Goal: Transaction & Acquisition: Purchase product/service

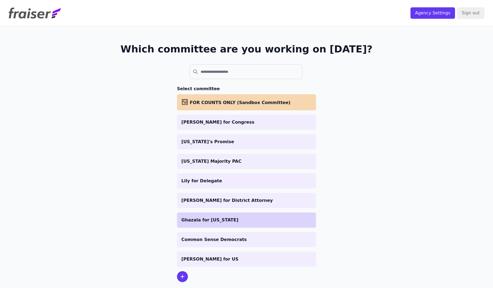
click at [212, 218] on p "Ghazala for [US_STATE]" at bounding box center [247, 220] width 130 height 7
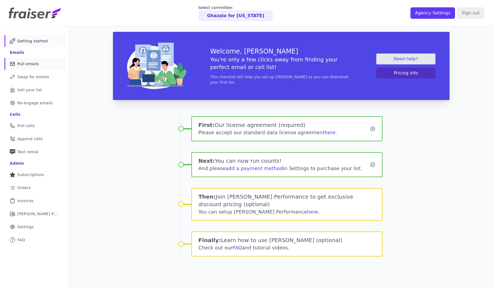
click at [40, 64] on link "Mail Icon Outline of a mail envelope Pull emails" at bounding box center [34, 64] width 61 height 12
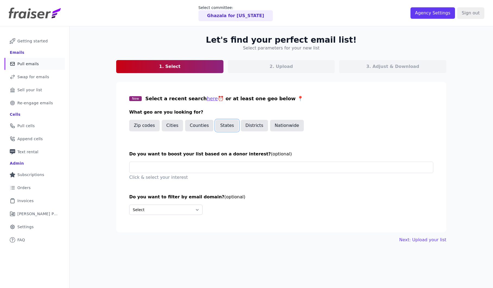
click at [224, 127] on button "States" at bounding box center [227, 125] width 23 height 11
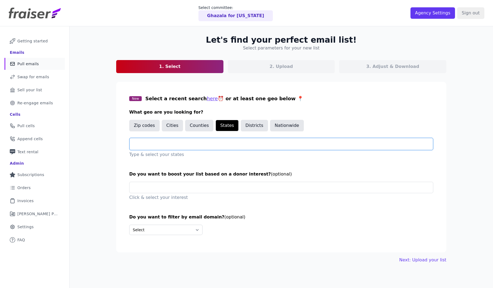
click at [183, 143] on input "text" at bounding box center [283, 144] width 299 height 7
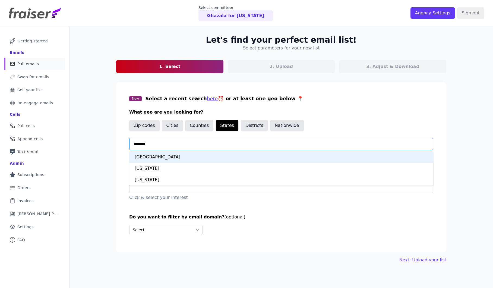
type input "********"
click at [164, 157] on div "Virginia" at bounding box center [281, 156] width 304 height 11
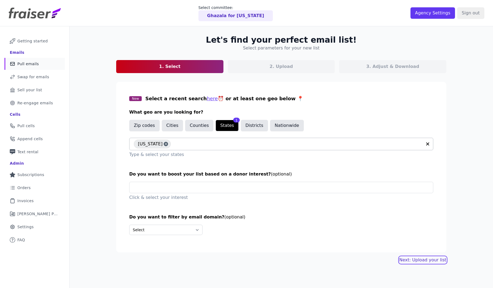
click at [436, 261] on link "Next: Upload your list" at bounding box center [423, 260] width 47 height 7
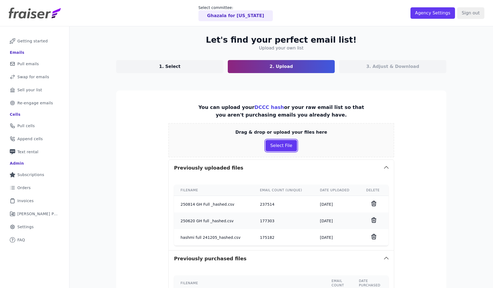
click at [279, 145] on button "Select File" at bounding box center [281, 145] width 31 height 11
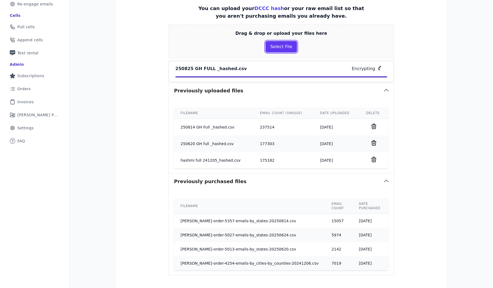
scroll to position [144, 0]
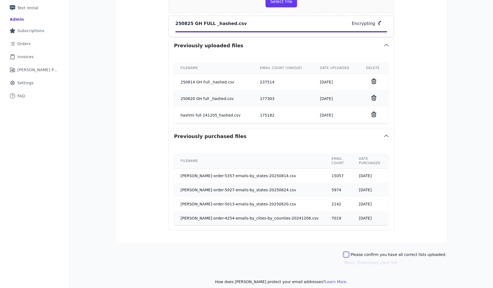
click at [349, 252] on input "Please confirm you have all correct lists uploaded." at bounding box center [346, 254] width 4 height 4
checkbox input "true"
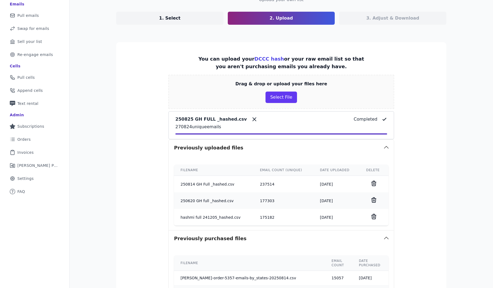
scroll to position [151, 0]
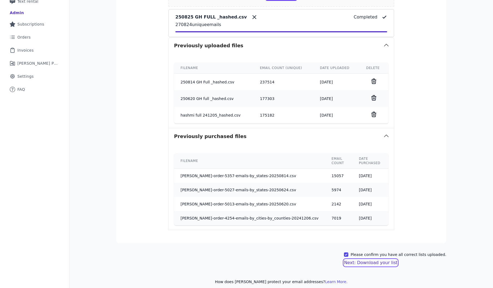
click at [377, 260] on button "Next: Download your list" at bounding box center [371, 263] width 54 height 7
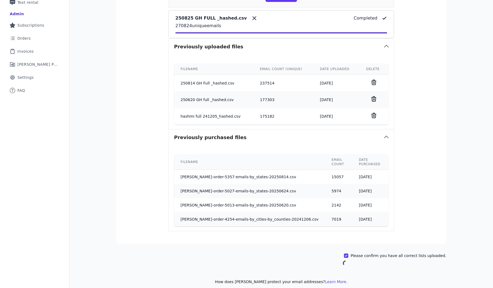
scroll to position [26, 0]
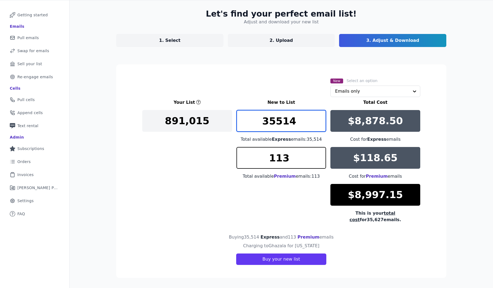
click at [286, 124] on input "35514" at bounding box center [282, 121] width 90 height 22
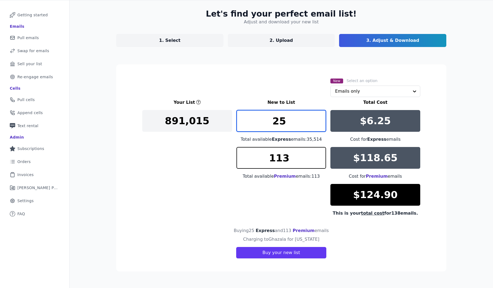
type input "2"
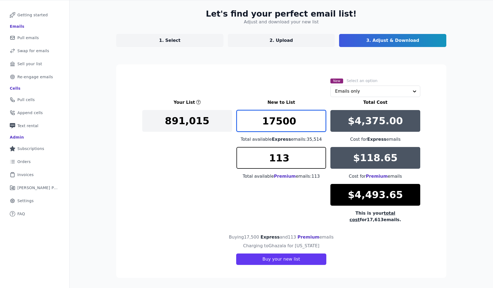
click at [282, 123] on input "17500" at bounding box center [282, 121] width 90 height 22
type input "17525"
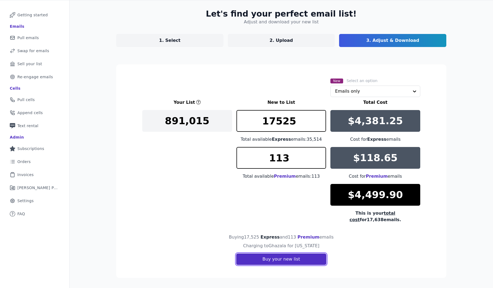
click at [276, 254] on button "Buy your new list" at bounding box center [281, 259] width 90 height 11
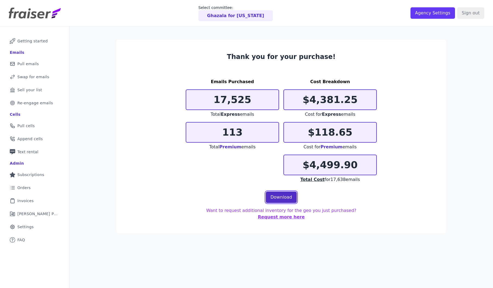
click at [281, 201] on link "Download" at bounding box center [281, 197] width 31 height 11
